Goal: Task Accomplishment & Management: Use online tool/utility

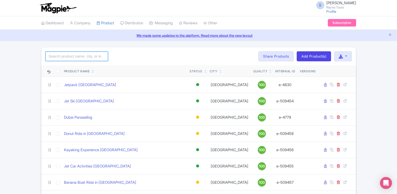
click at [77, 53] on input "search" at bounding box center [76, 57] width 63 height 10
click button "Search" at bounding box center [0, 0] width 0 height 0
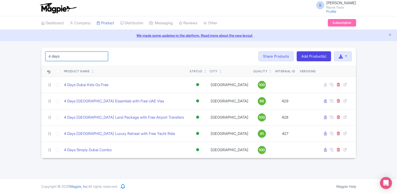
drag, startPoint x: 67, startPoint y: 57, endPoint x: 27, endPoint y: 57, distance: 40.3
click at [45, 57] on input "4 days" at bounding box center [76, 57] width 63 height 10
type input "days"
click button "Search" at bounding box center [0, 0] width 0 height 0
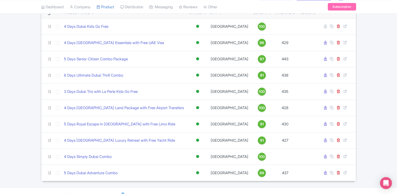
scroll to position [67, 0]
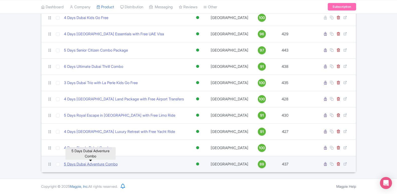
click at [97, 166] on link "5 Days Dubai Adventure Combo" at bounding box center [91, 165] width 54 height 6
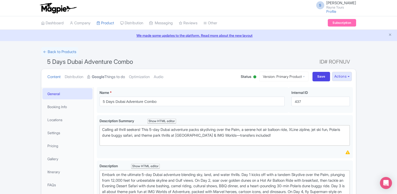
click at [107, 79] on link "Google Things to do" at bounding box center [106, 77] width 38 height 16
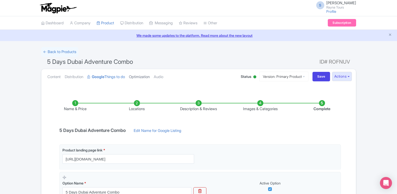
click at [132, 78] on link "Optimization" at bounding box center [139, 77] width 21 height 16
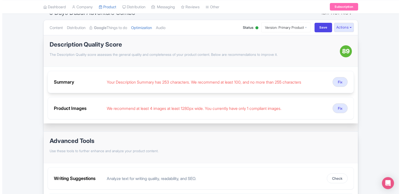
scroll to position [51, 0]
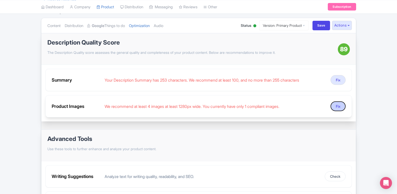
click at [338, 108] on button "Fix" at bounding box center [337, 106] width 15 height 10
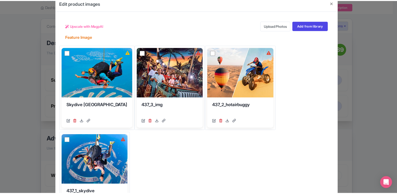
scroll to position [0, 0]
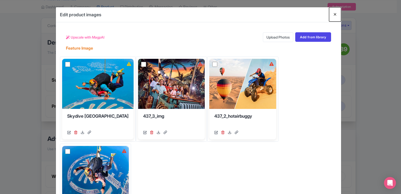
click at [330, 14] on button "Close" at bounding box center [335, 14] width 12 height 14
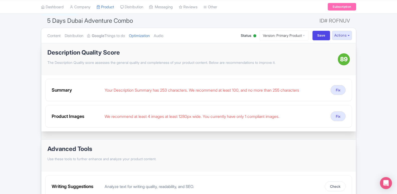
scroll to position [51, 0]
